Goal: Navigation & Orientation: Find specific page/section

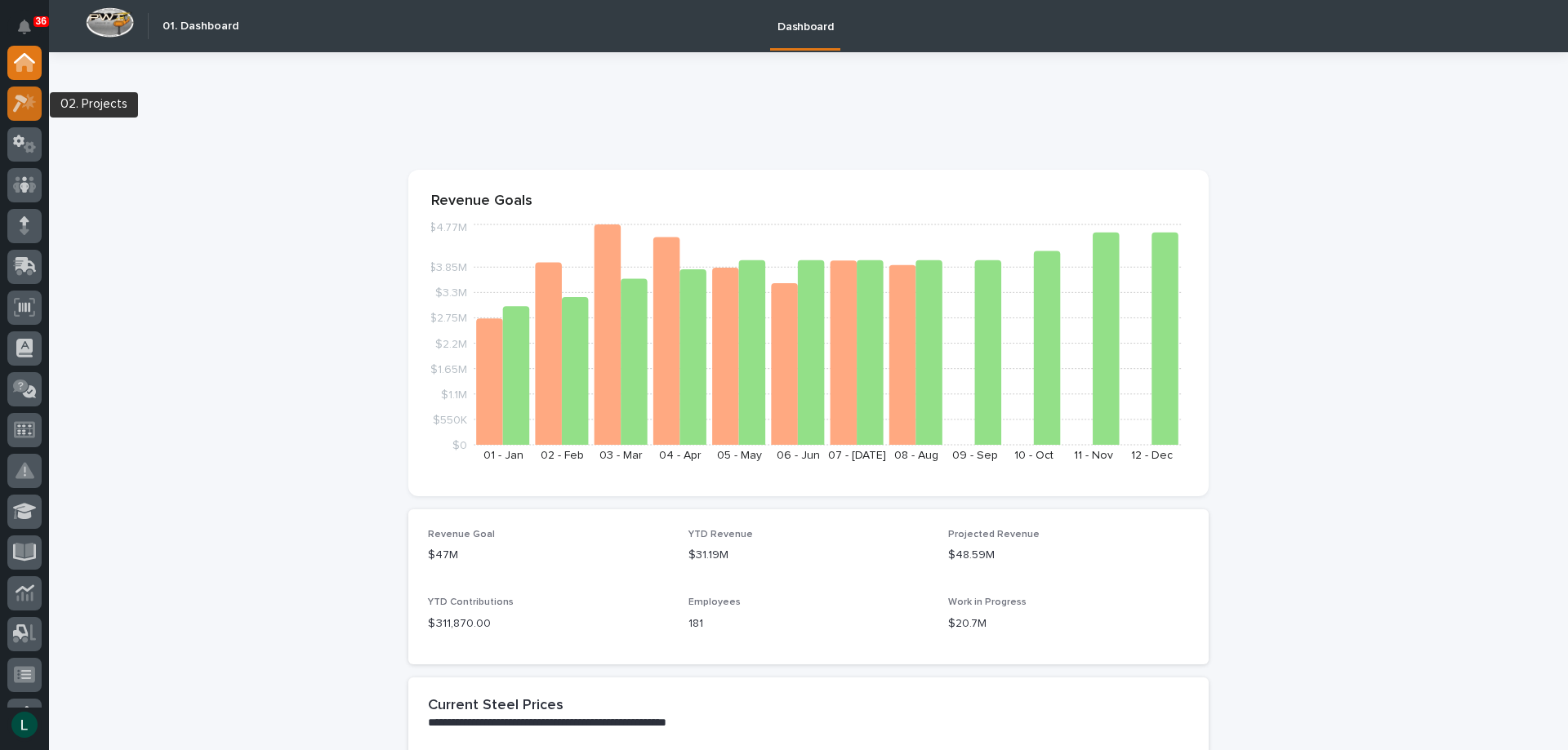
click at [23, 102] on icon at bounding box center [21, 103] width 15 height 18
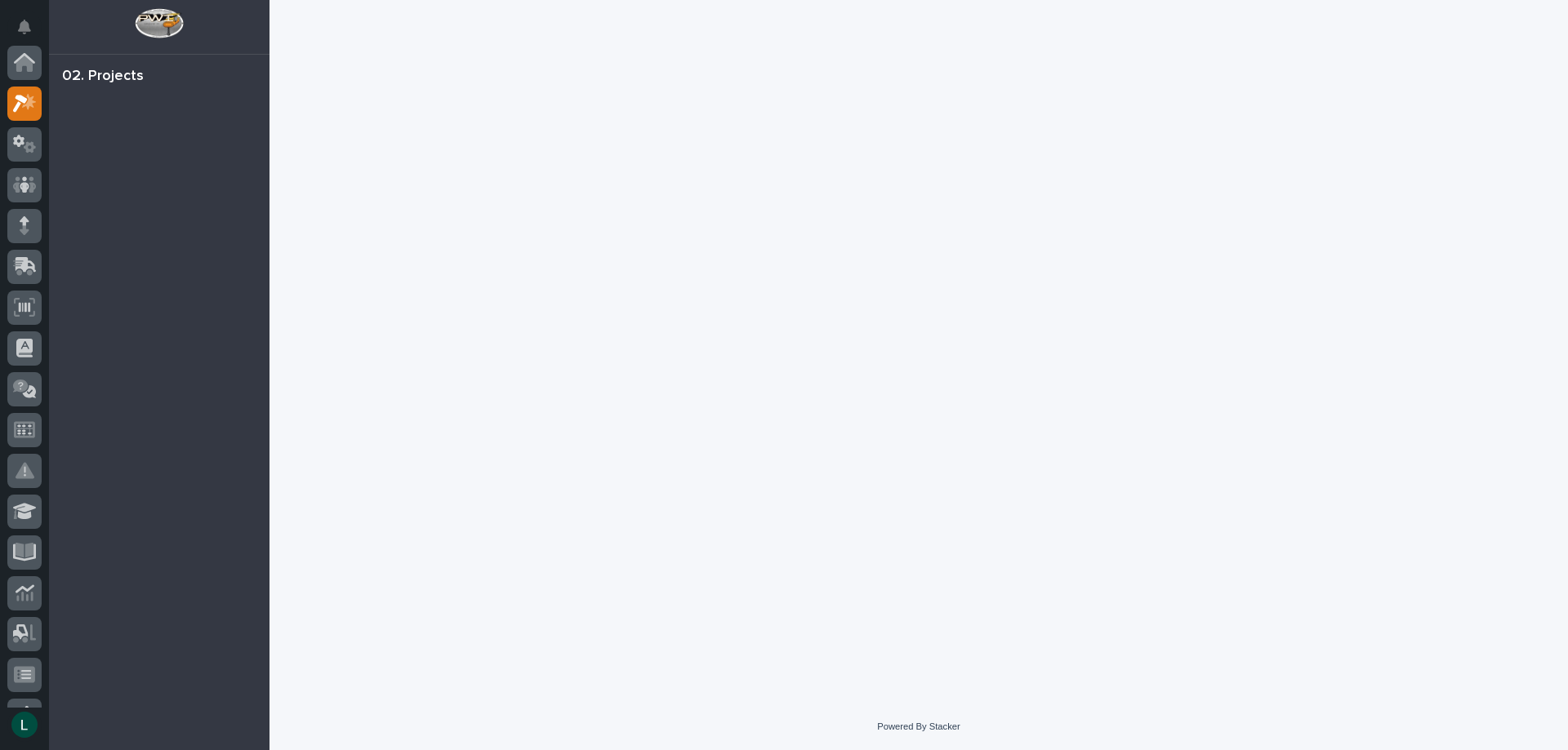
scroll to position [41, 0]
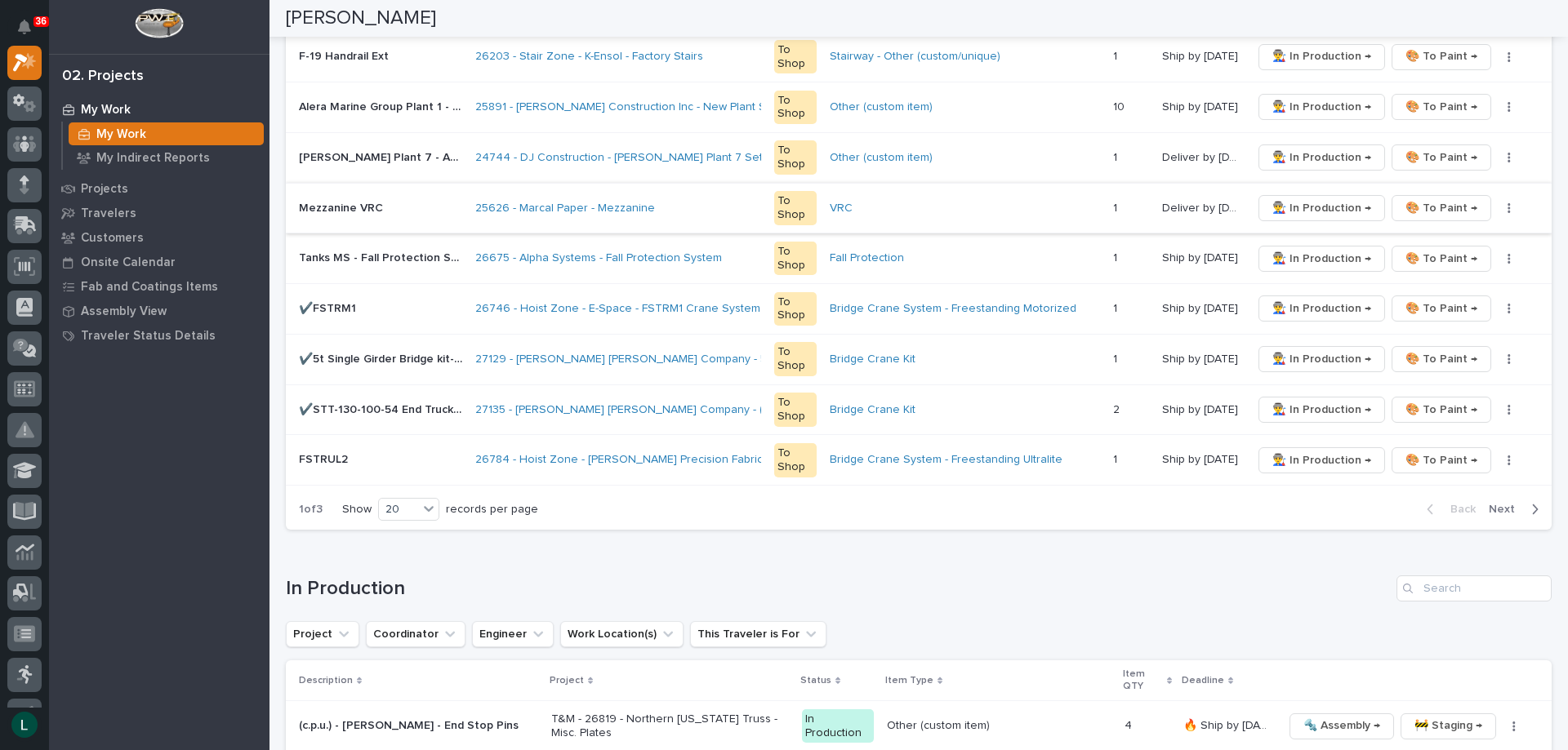
scroll to position [1224, 0]
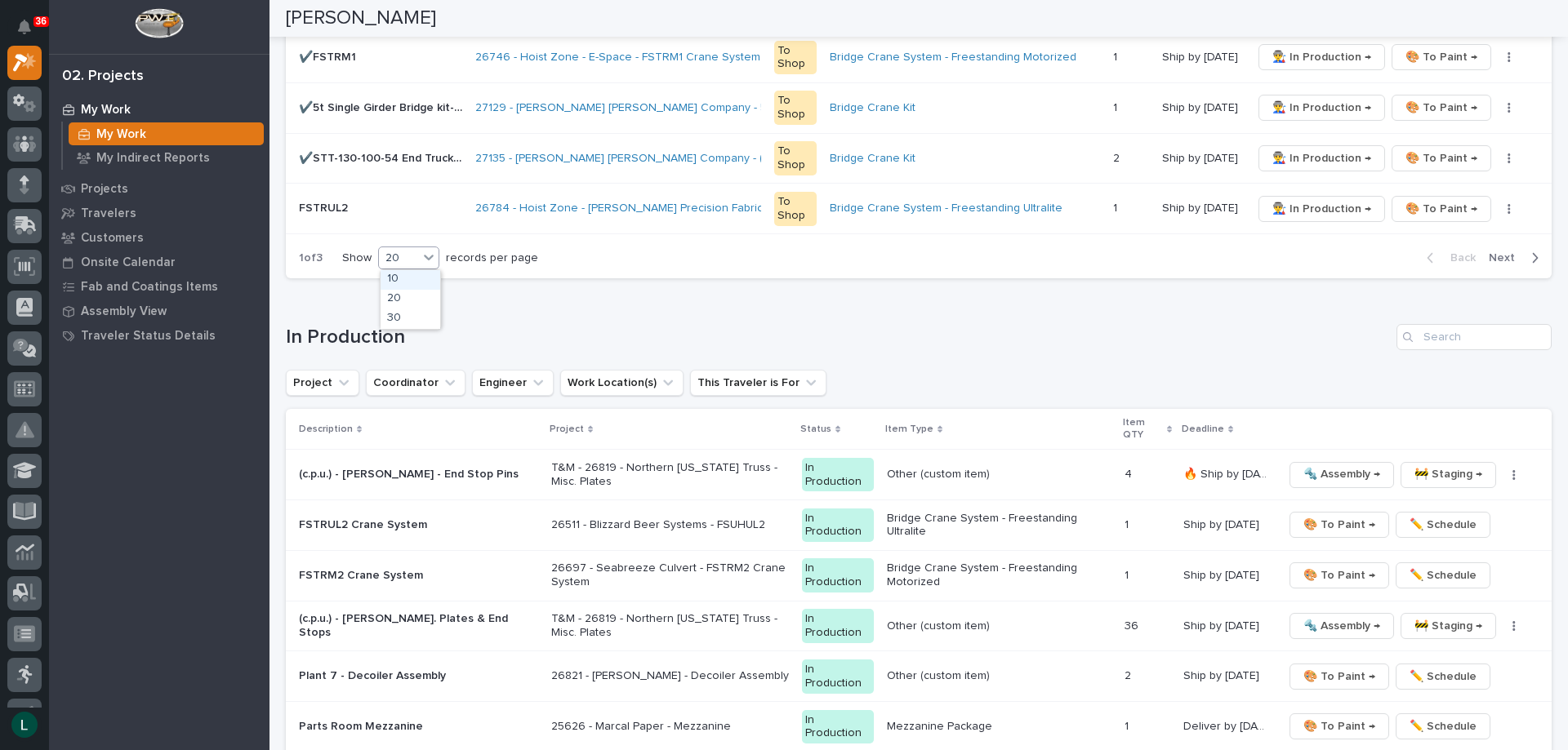
click at [423, 256] on icon at bounding box center [428, 256] width 16 height 16
click at [422, 318] on div "30" at bounding box center [410, 318] width 60 height 19
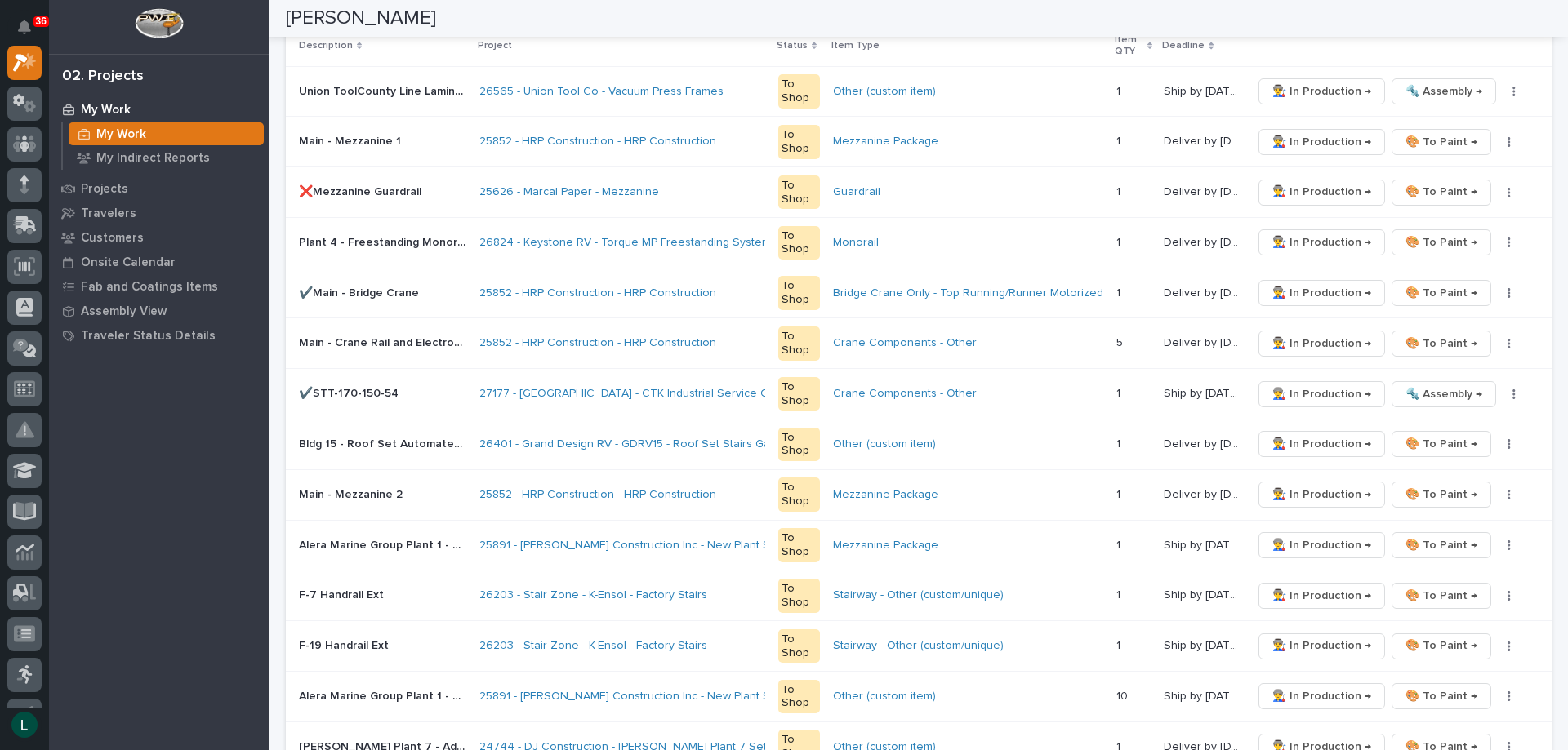
scroll to position [163, 0]
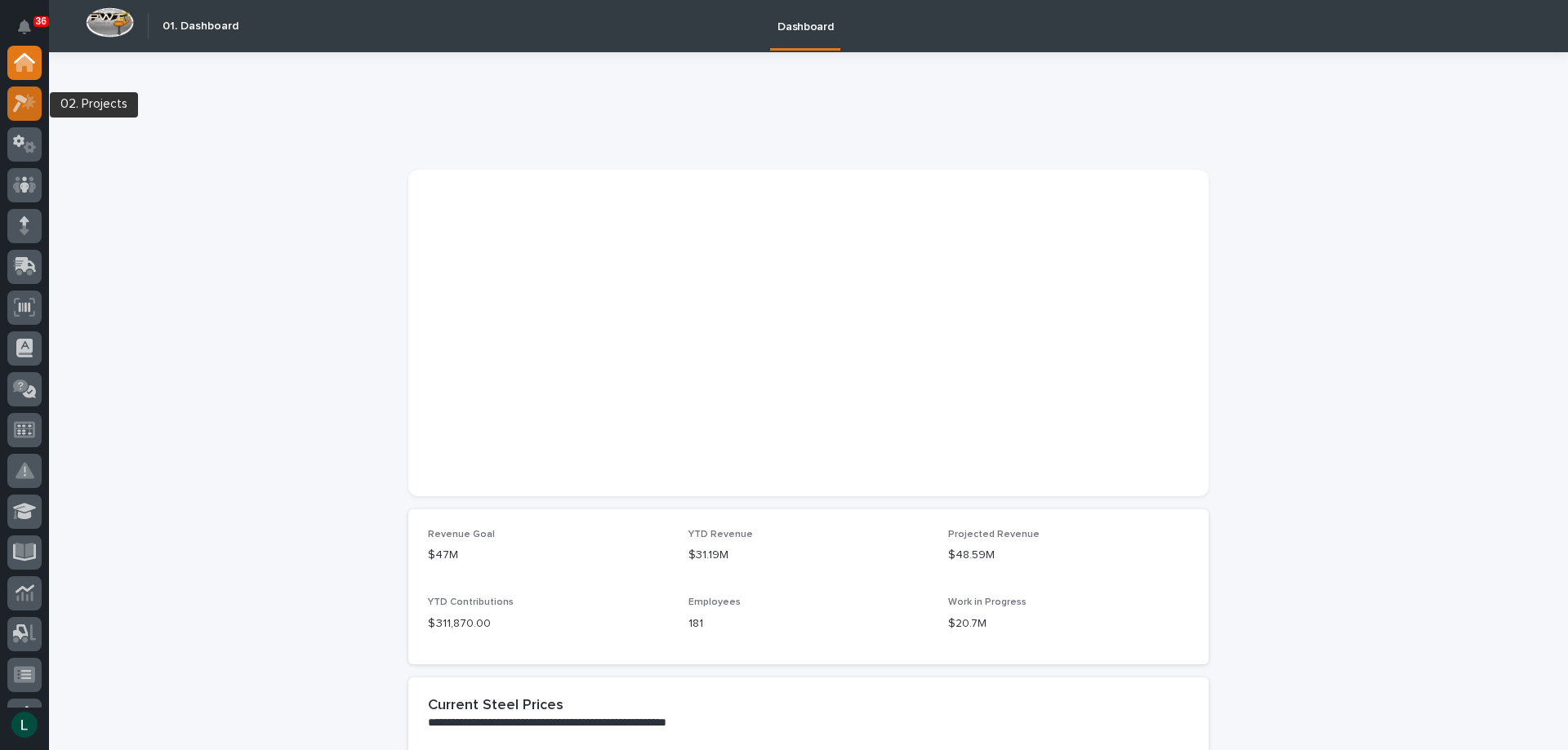
click at [24, 105] on icon at bounding box center [25, 103] width 23 height 18
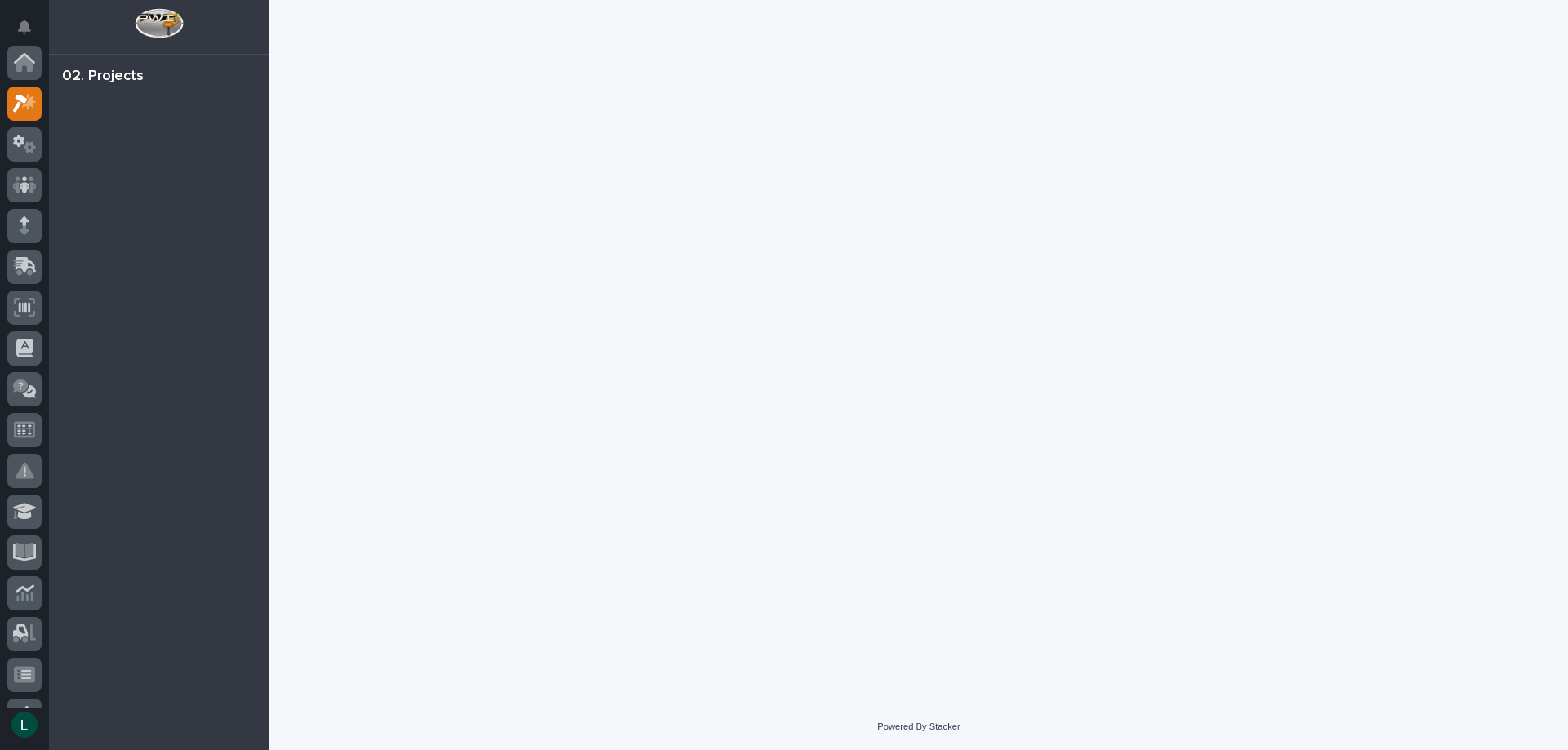
scroll to position [41, 0]
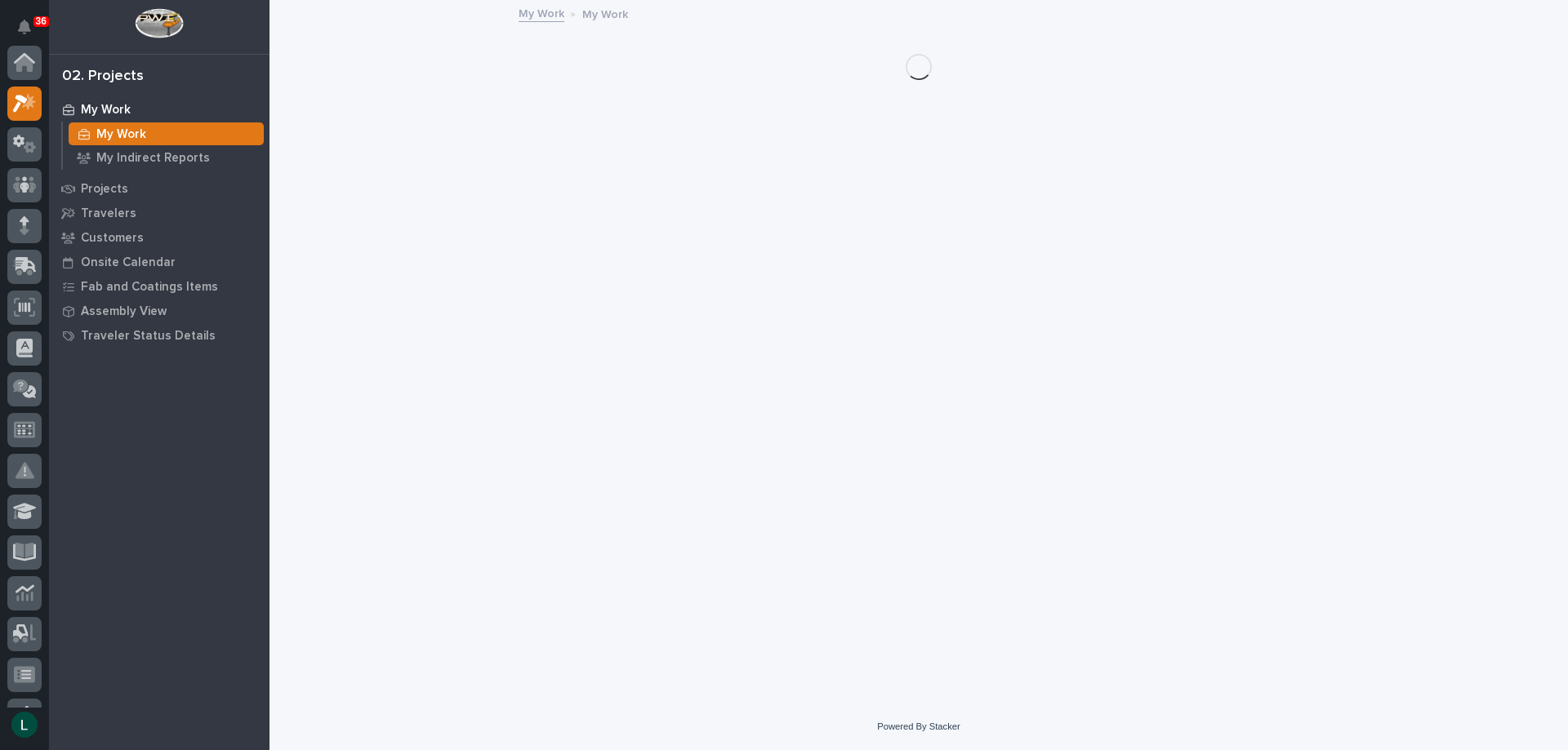
scroll to position [41, 0]
